Goal: Task Accomplishment & Management: Manage account settings

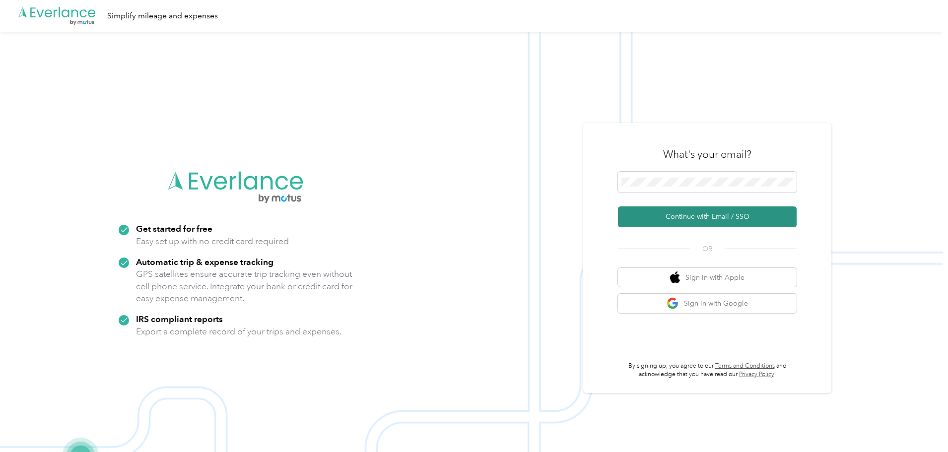
click at [713, 216] on button "Continue with Email / SSO" at bounding box center [707, 216] width 179 height 21
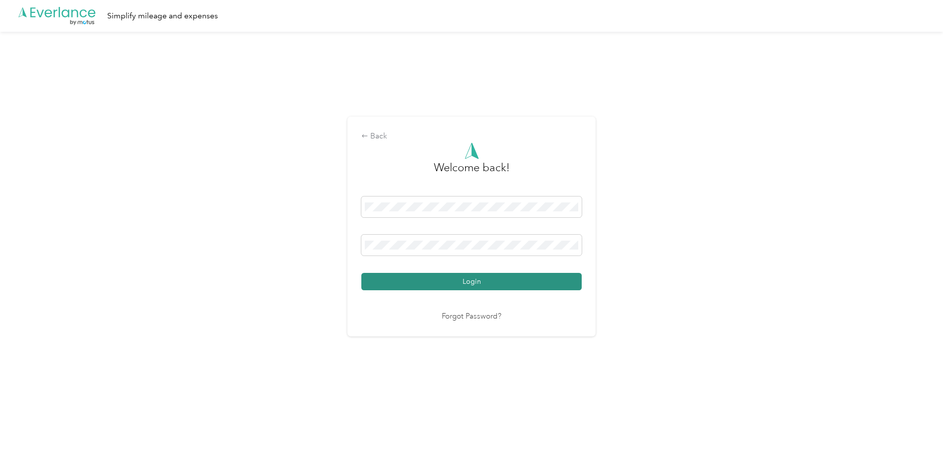
click at [479, 285] on button "Login" at bounding box center [471, 281] width 220 height 17
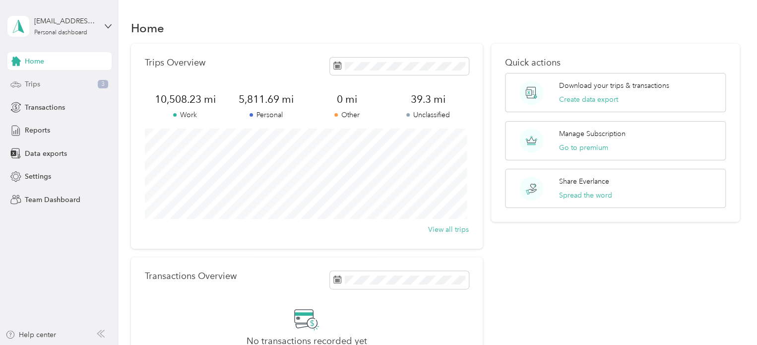
click at [76, 87] on div "Trips 3" at bounding box center [59, 84] width 104 height 18
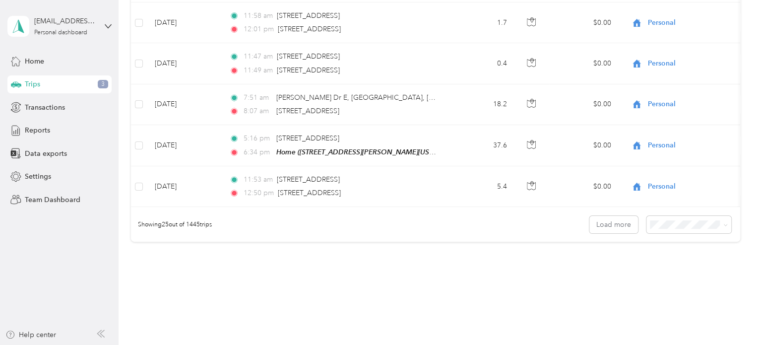
scroll to position [970, 0]
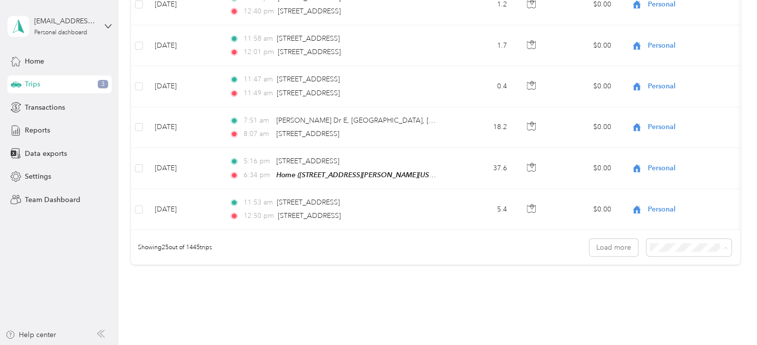
click at [669, 298] on li "100 per load" at bounding box center [686, 292] width 85 height 17
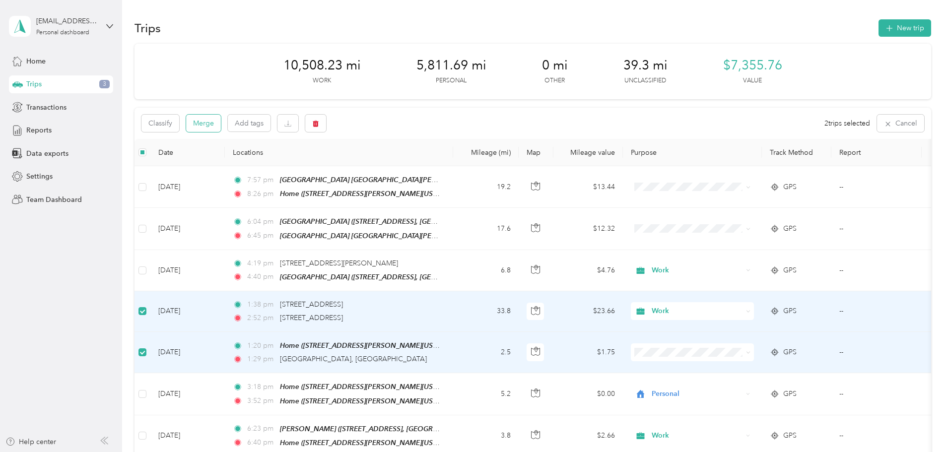
click at [221, 124] on button "Merge" at bounding box center [203, 123] width 35 height 17
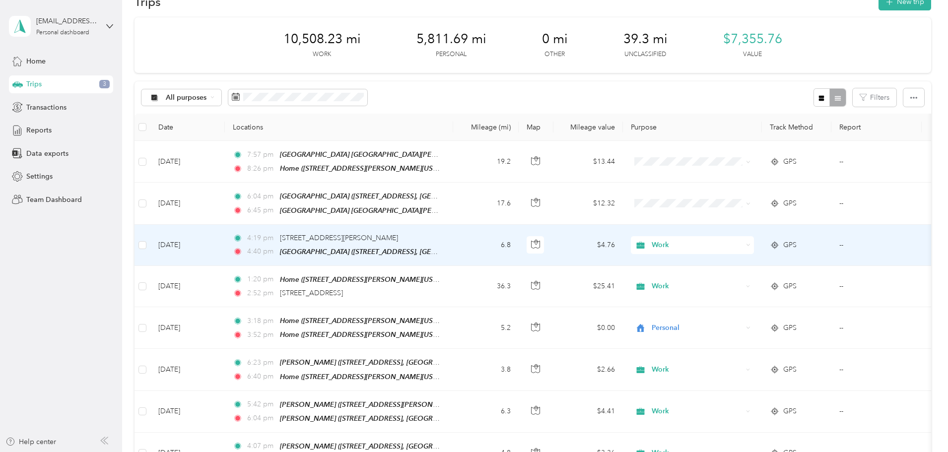
scroll to position [50, 0]
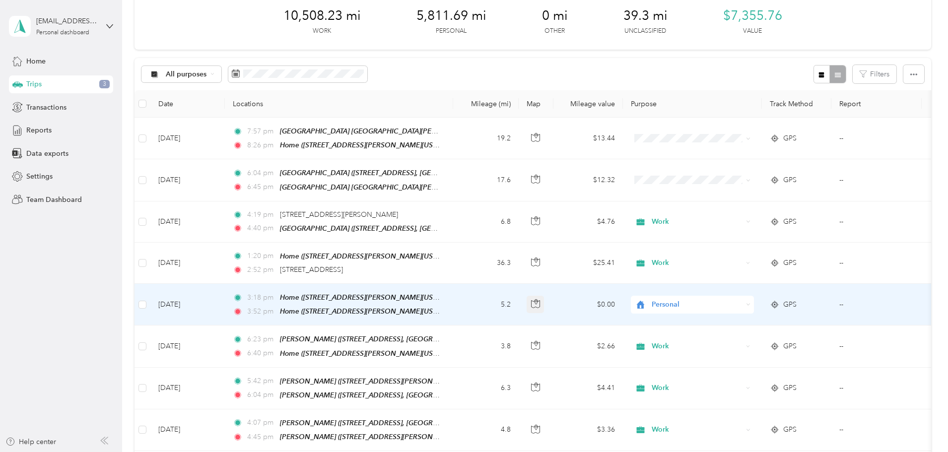
click at [540, 302] on icon "button" at bounding box center [535, 303] width 9 height 9
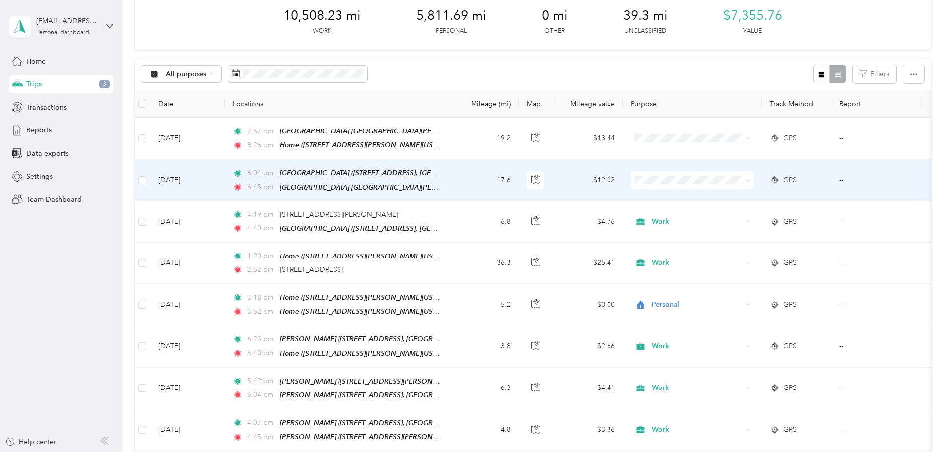
click at [741, 198] on span "Work" at bounding box center [768, 197] width 92 height 10
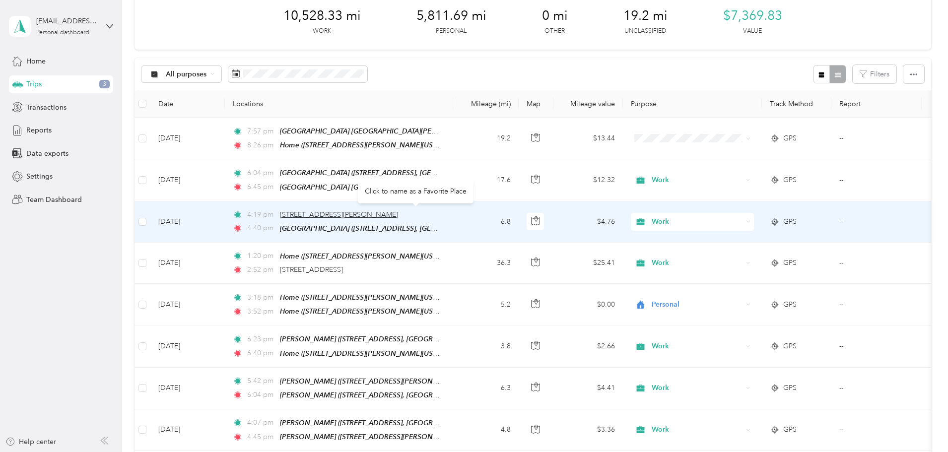
click at [369, 212] on span "12522 Doty Ave, Hawthorne, CA 90250, USA" at bounding box center [339, 214] width 118 height 8
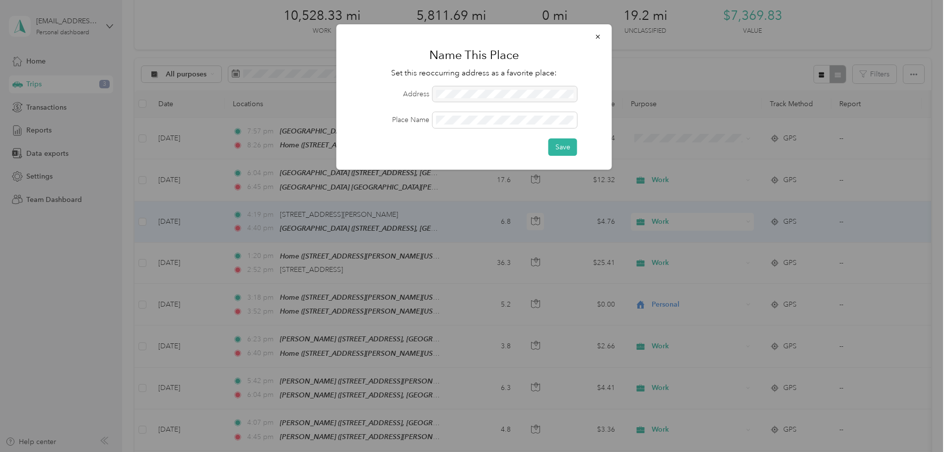
click at [521, 97] on div at bounding box center [505, 94] width 144 height 16
click at [505, 121] on span at bounding box center [505, 120] width 144 height 16
click at [548, 138] on button "Save" at bounding box center [562, 146] width 29 height 17
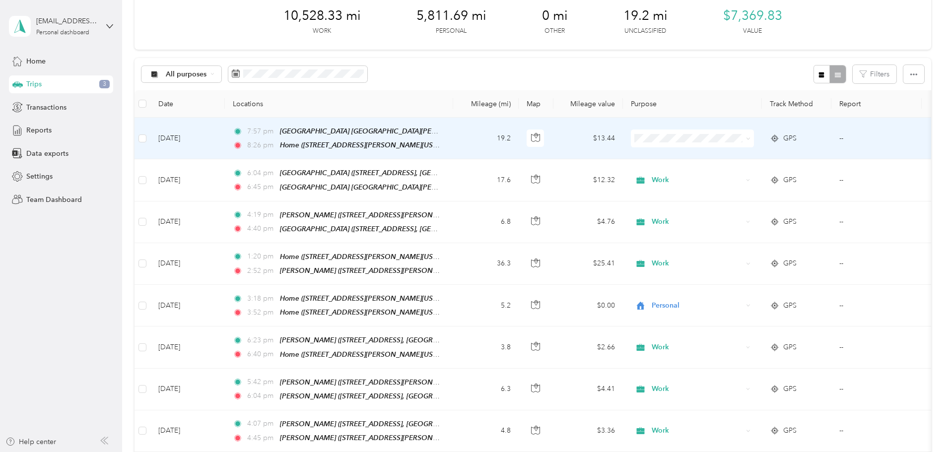
click at [745, 159] on span "Work" at bounding box center [768, 156] width 92 height 10
